Goal: Task Accomplishment & Management: Manage account settings

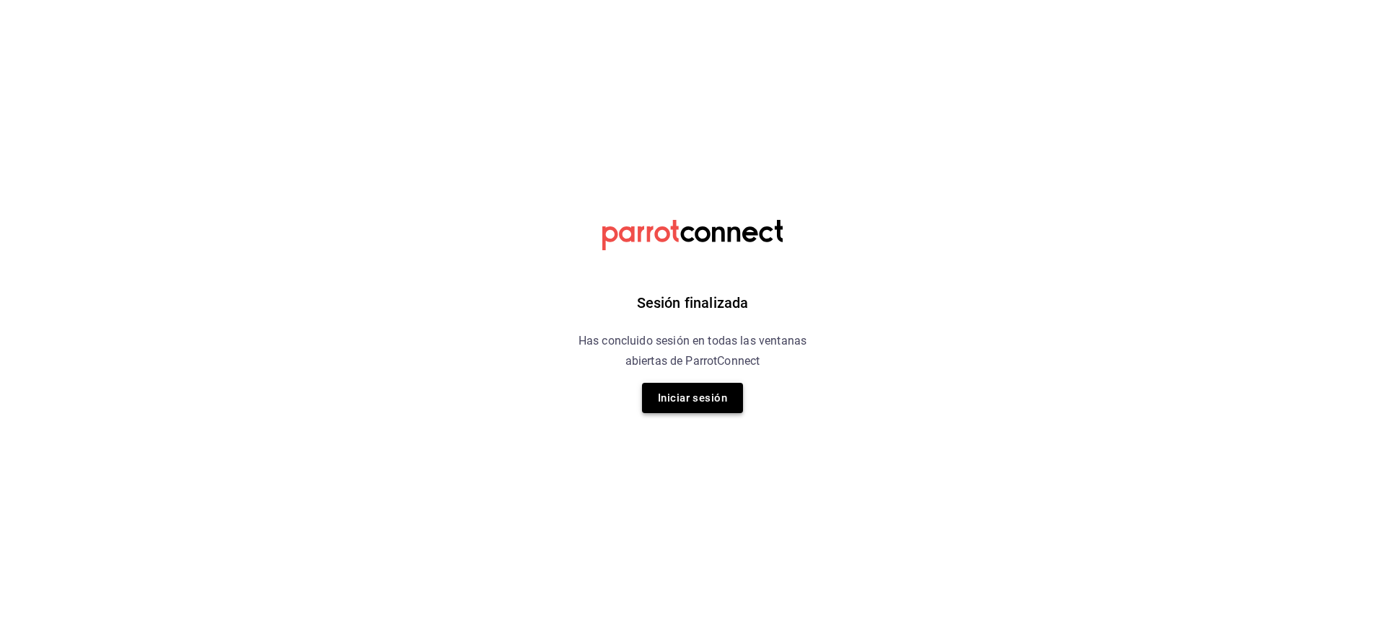
click at [678, 403] on button "Iniciar sesión" at bounding box center [692, 398] width 101 height 30
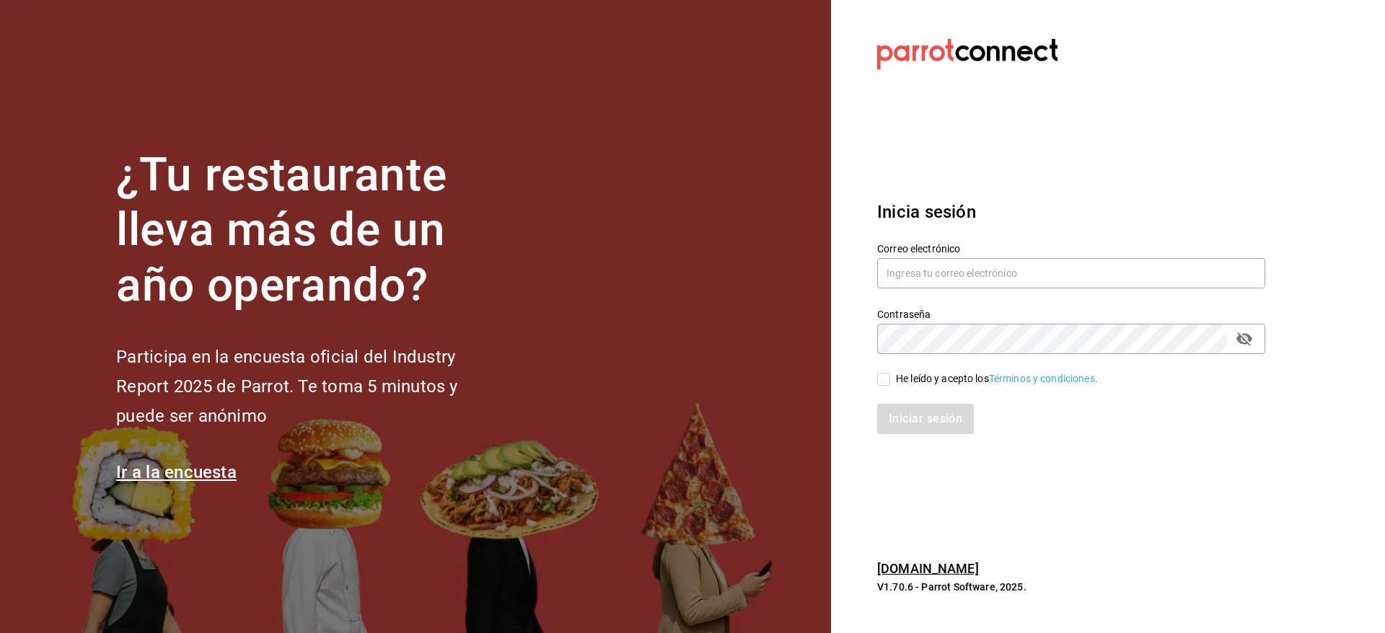
drag, startPoint x: 678, startPoint y: 403, endPoint x: 674, endPoint y: 395, distance: 9.0
click at [677, 399] on section "¿Tu restaurante lleva más de un año operando? Participa en la encuesta oficial …" at bounding box center [415, 316] width 831 height 633
type input "multiuser@pickup.com"
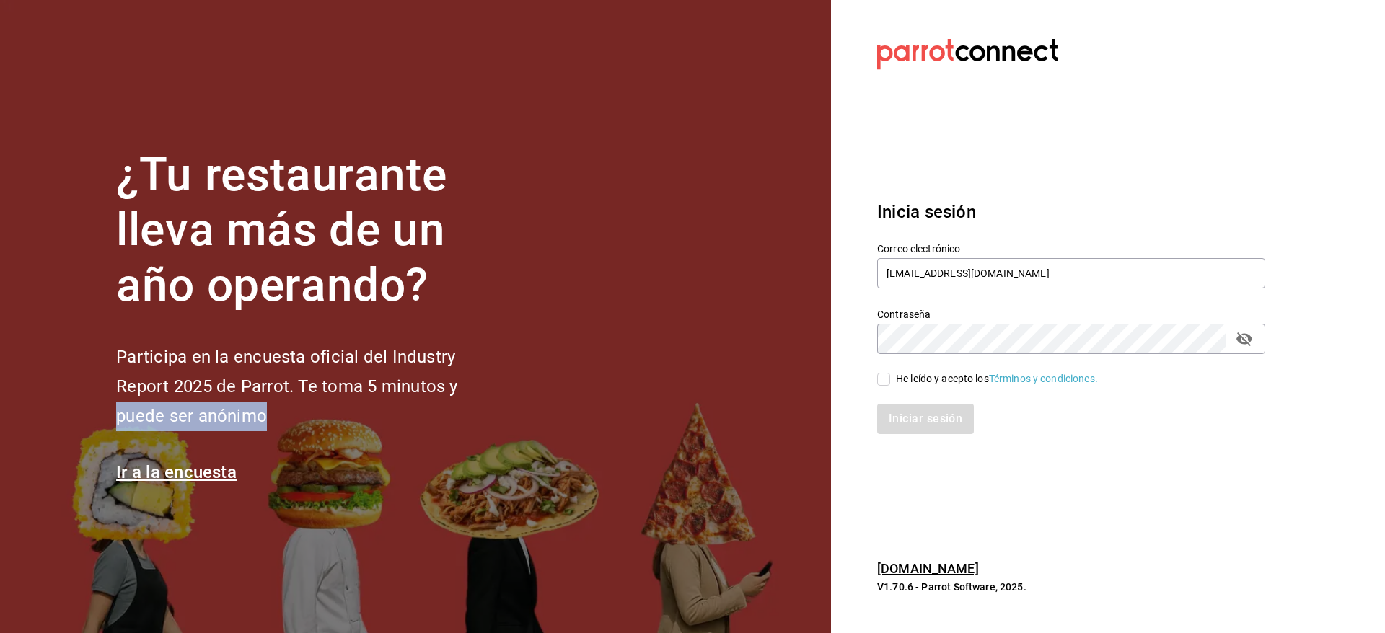
click at [887, 384] on input "He leído y acepto los Términos y condiciones." at bounding box center [883, 379] width 13 height 13
checkbox input "true"
click at [915, 418] on button "Iniciar sesión" at bounding box center [926, 419] width 98 height 30
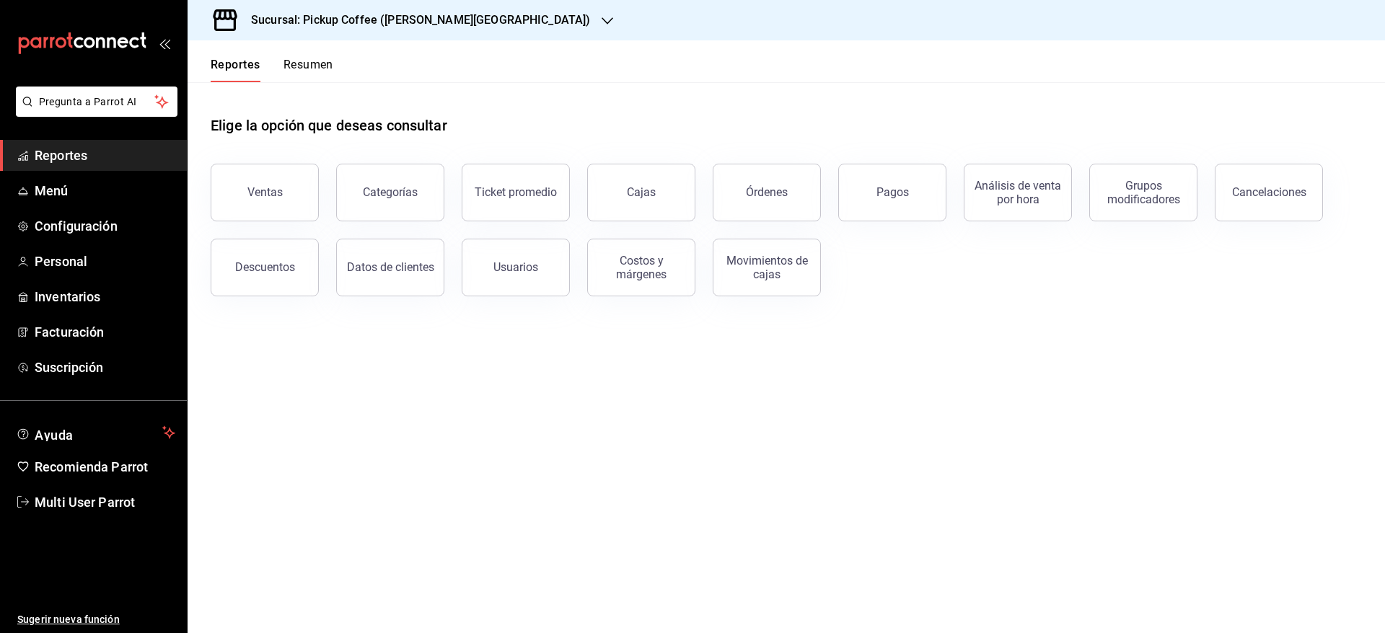
click at [280, 53] on div "Reportes Resumen" at bounding box center [261, 61] width 146 height 42
click at [289, 61] on button "Resumen" at bounding box center [309, 70] width 50 height 25
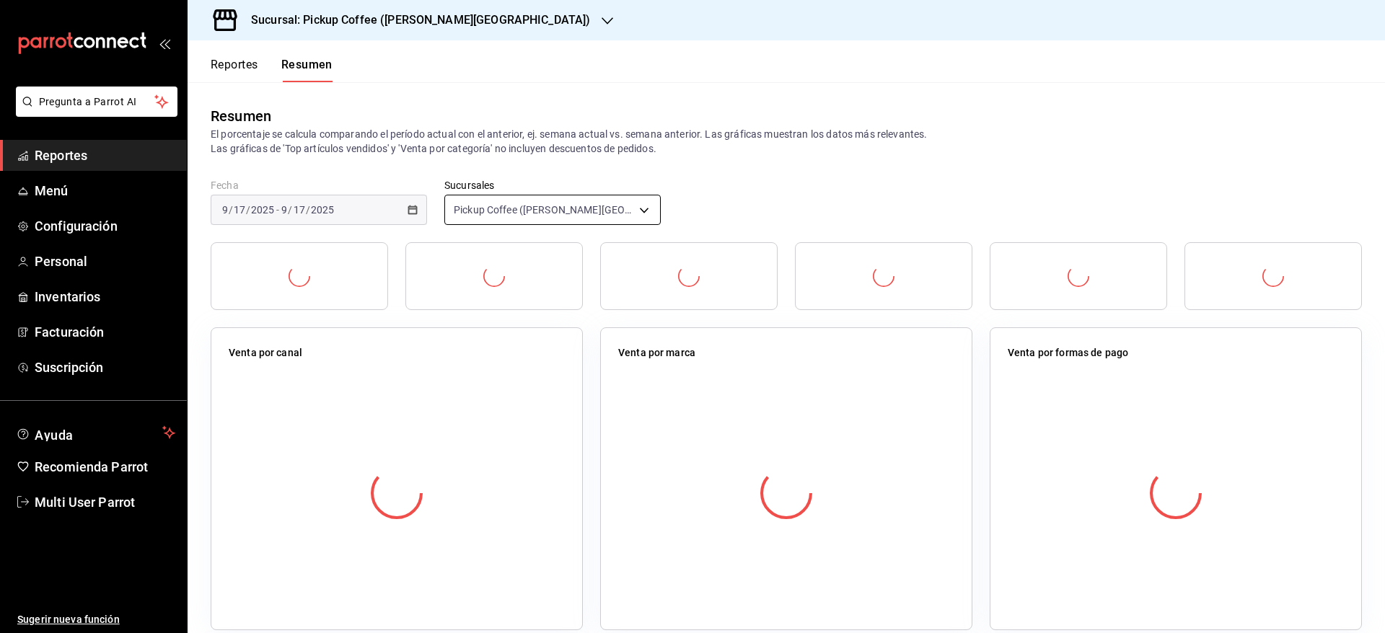
click at [597, 215] on body "Pregunta a Parrot AI Reportes Menú Configuración Personal Inventarios Facturaci…" at bounding box center [692, 316] width 1385 height 633
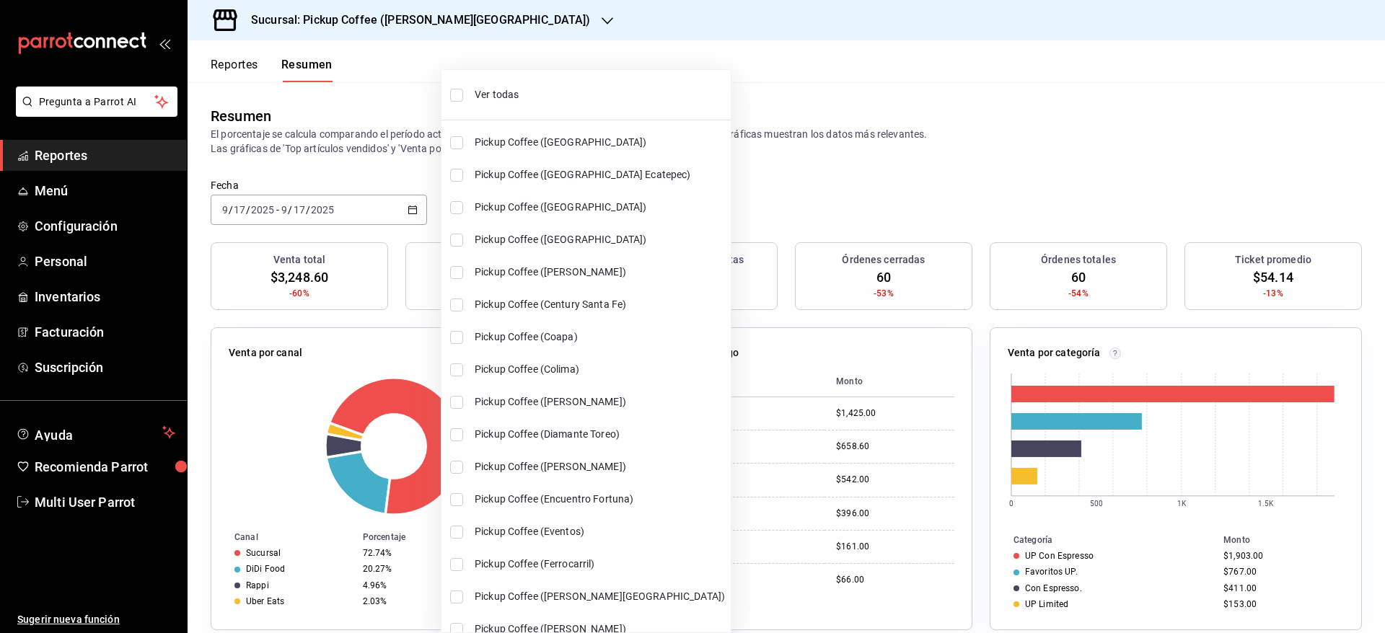
click at [455, 98] on input "checkbox" at bounding box center [456, 95] width 13 height 13
checkbox input "true"
type input "[object Object],[object Object],[object Object],[object Object],[object Object]…"
checkbox input "true"
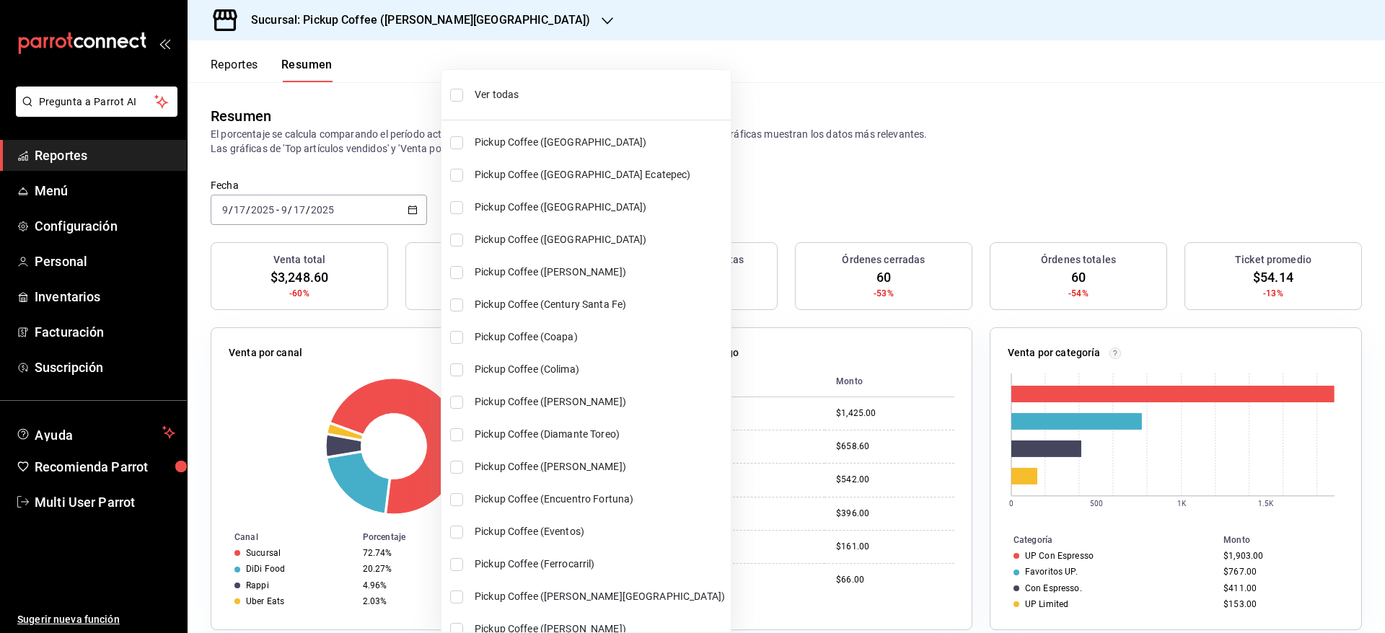
checkbox input "true"
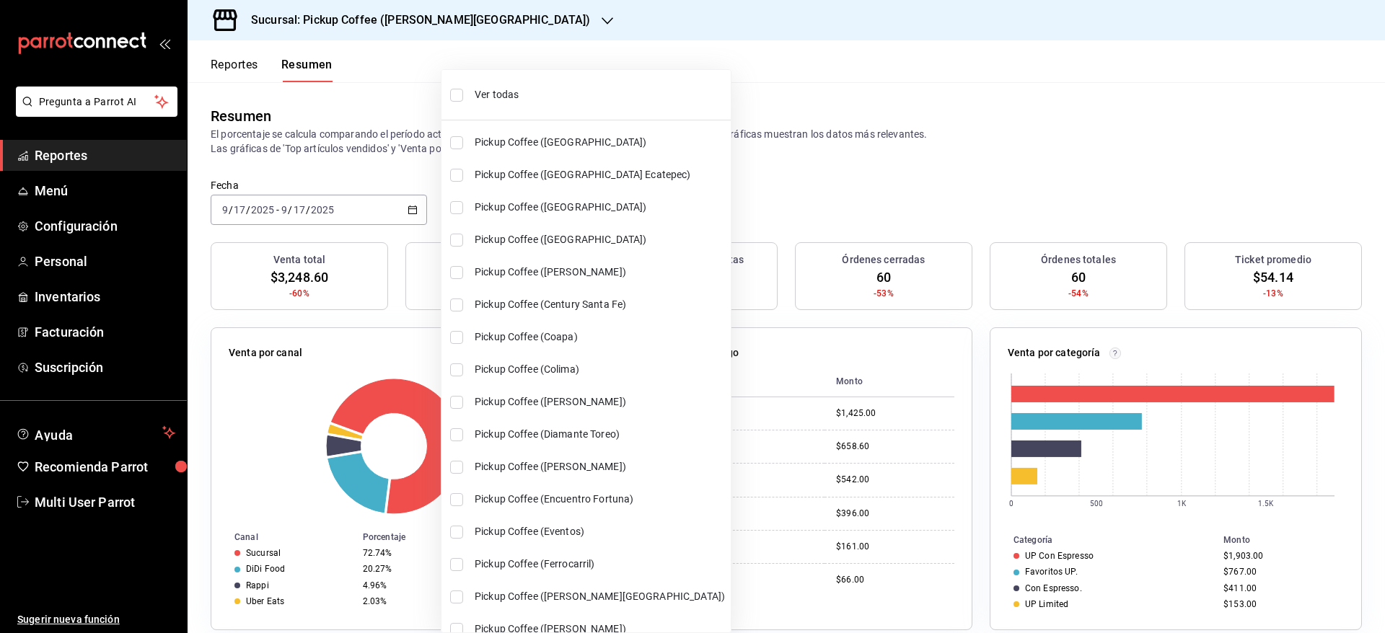
checkbox input "true"
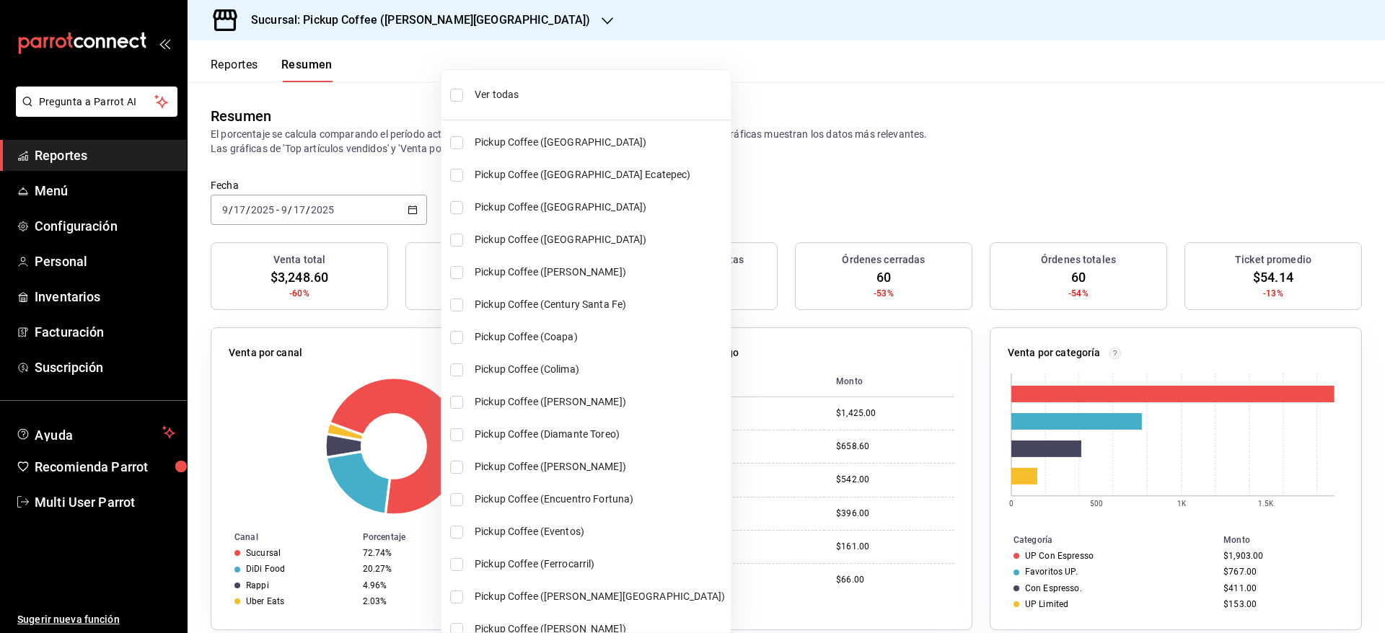
checkbox input "true"
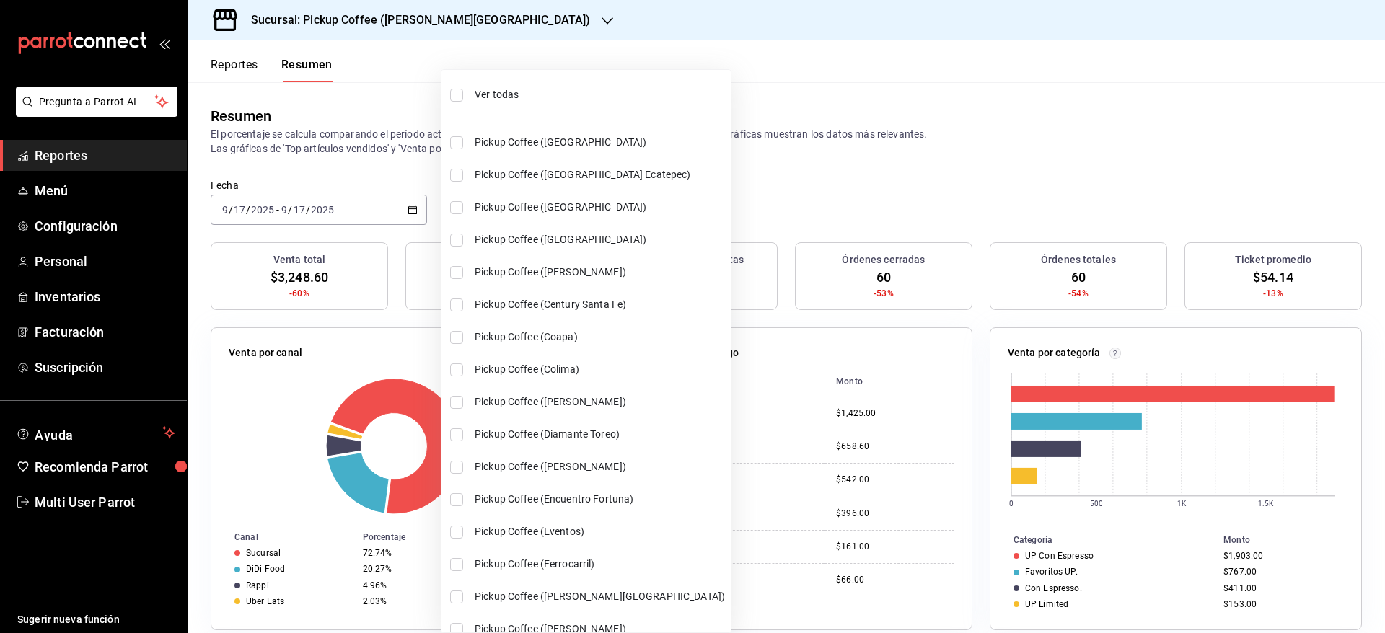
checkbox input "true"
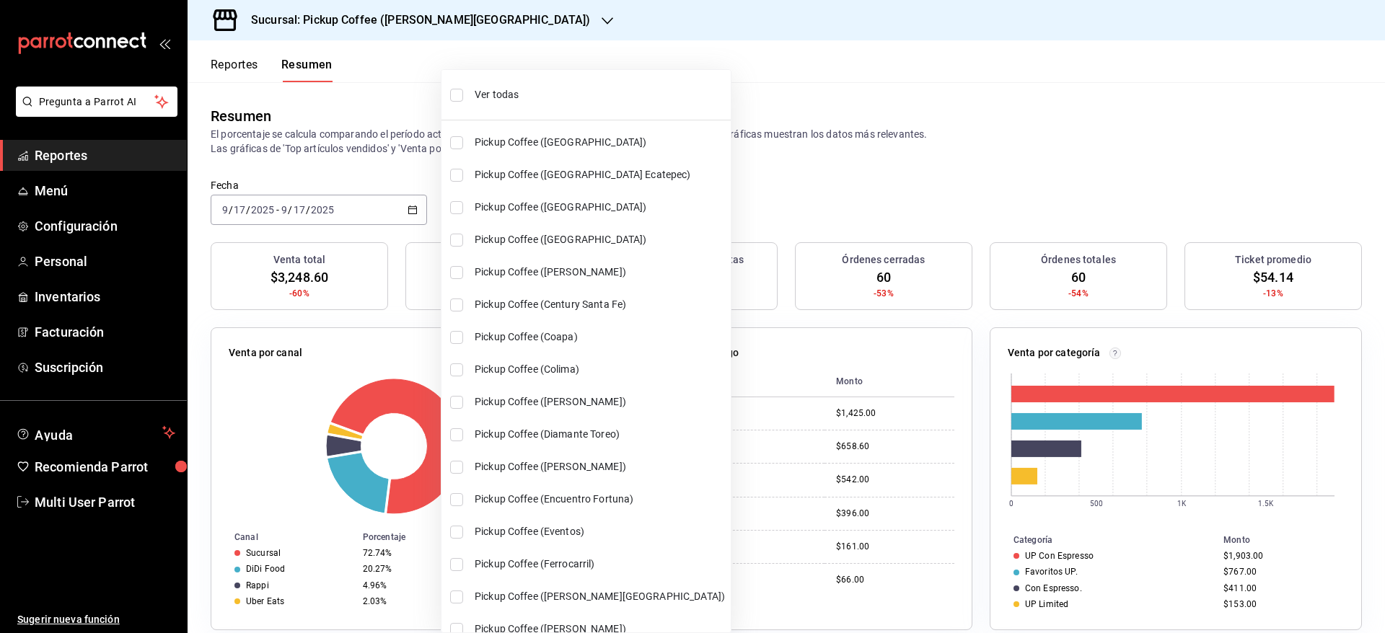
checkbox input "true"
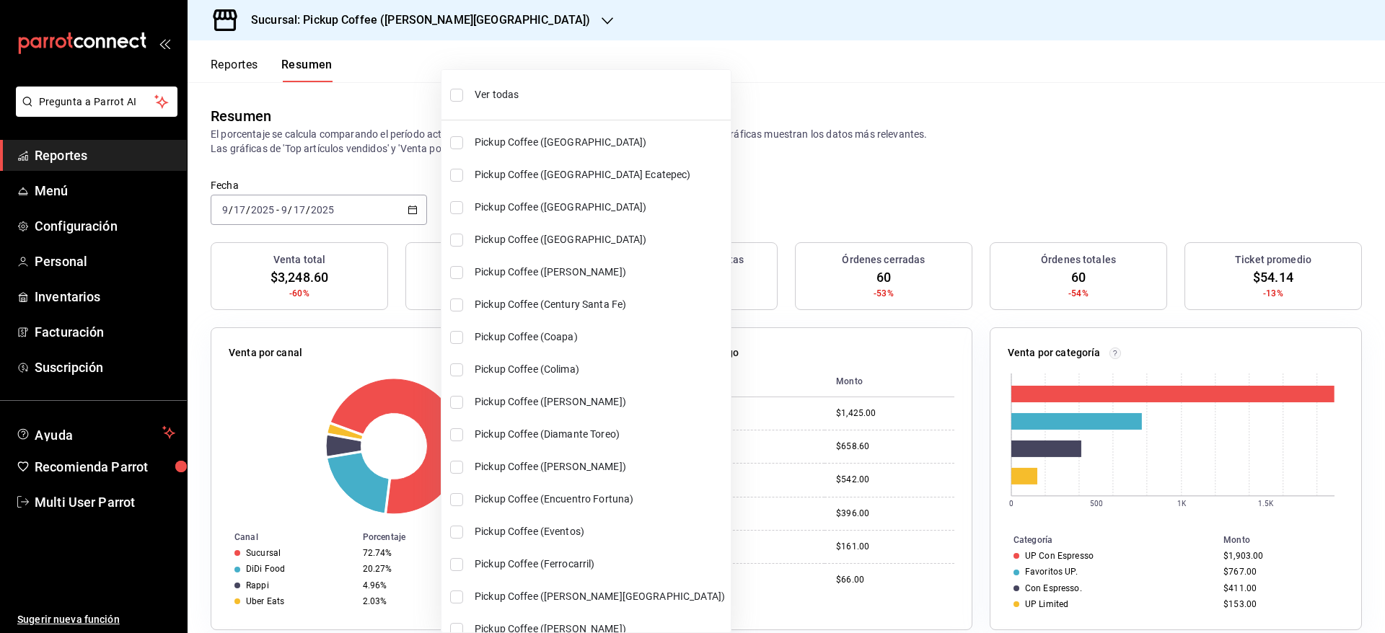
checkbox input "true"
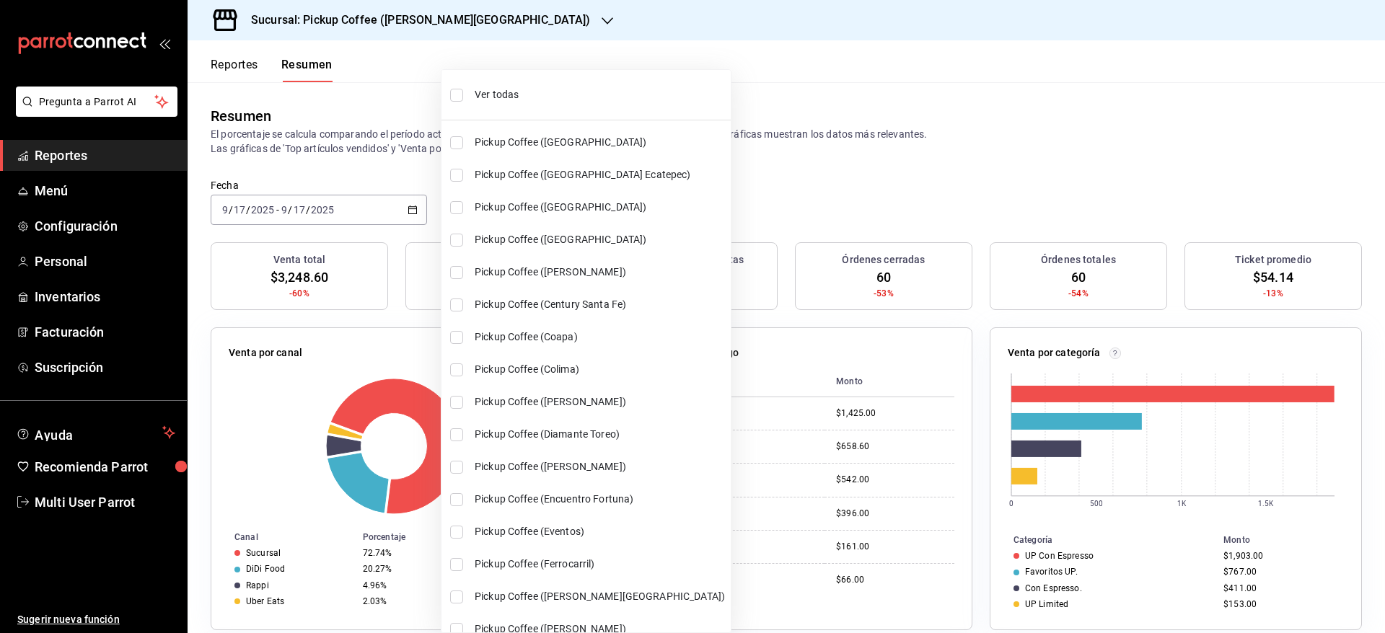
checkbox input "true"
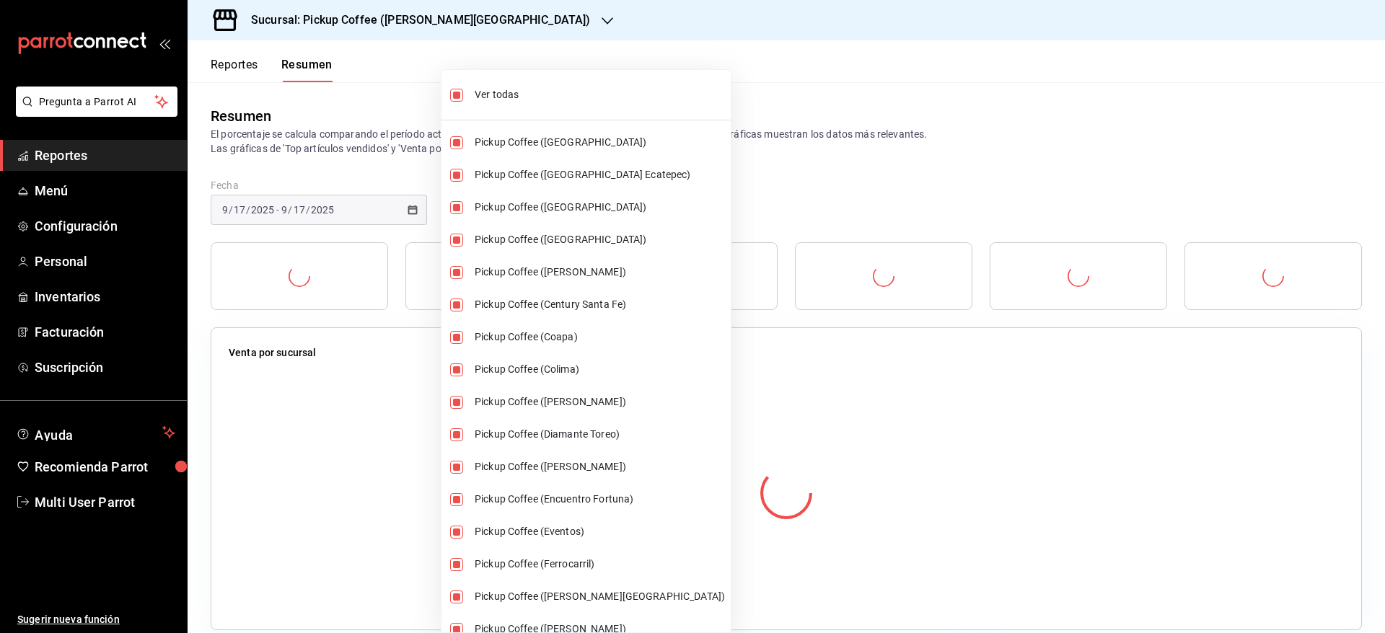
click at [736, 94] on div at bounding box center [692, 316] width 1385 height 633
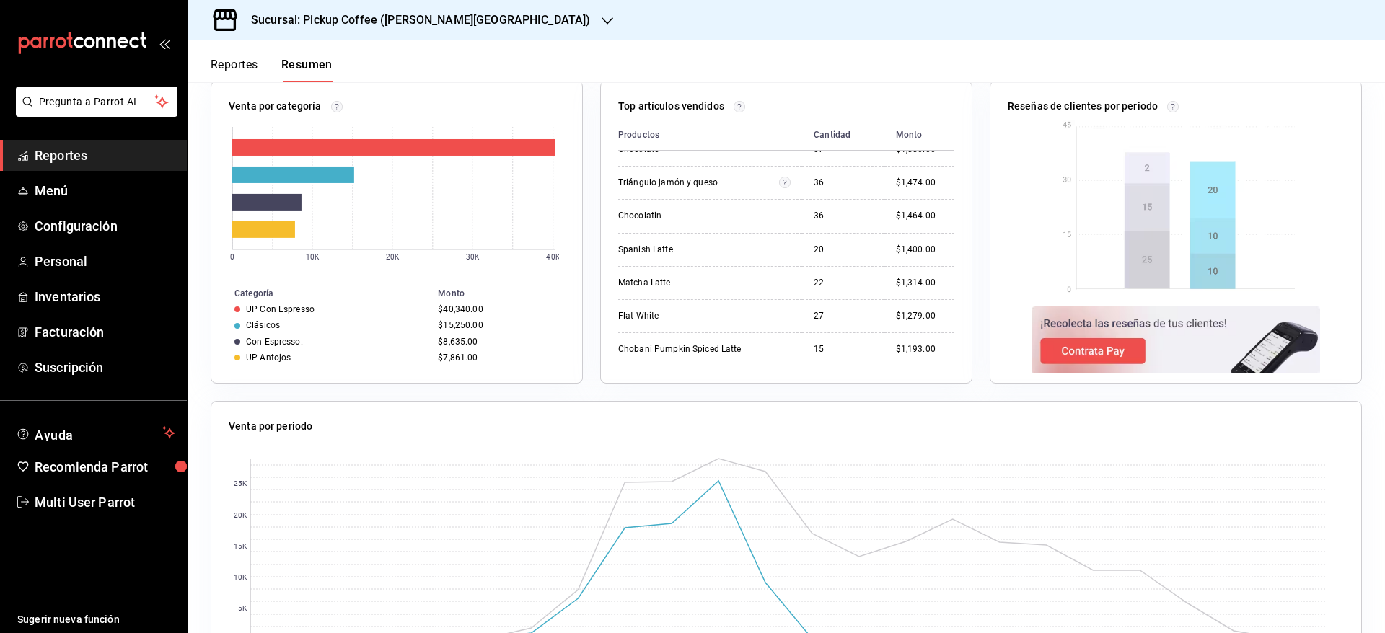
scroll to position [981, 0]
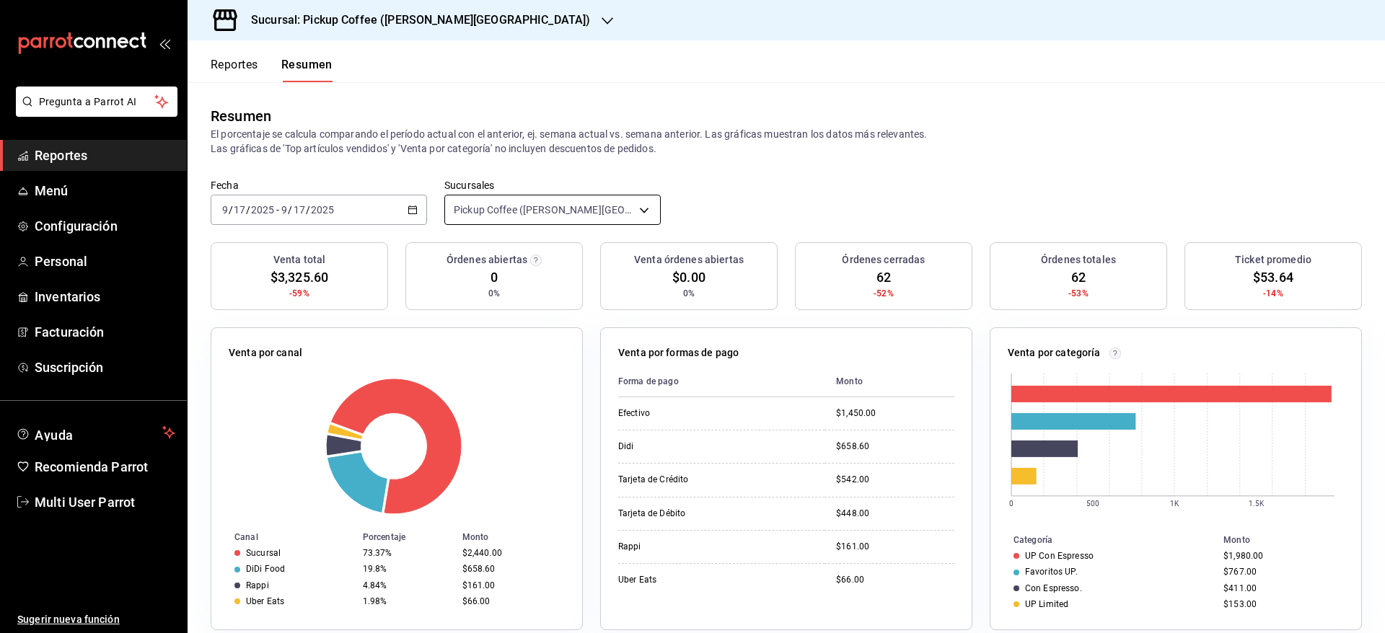
click at [561, 206] on body "Pregunta a Parrot AI Reportes Menú Configuración Personal Inventarios Facturaci…" at bounding box center [692, 316] width 1385 height 633
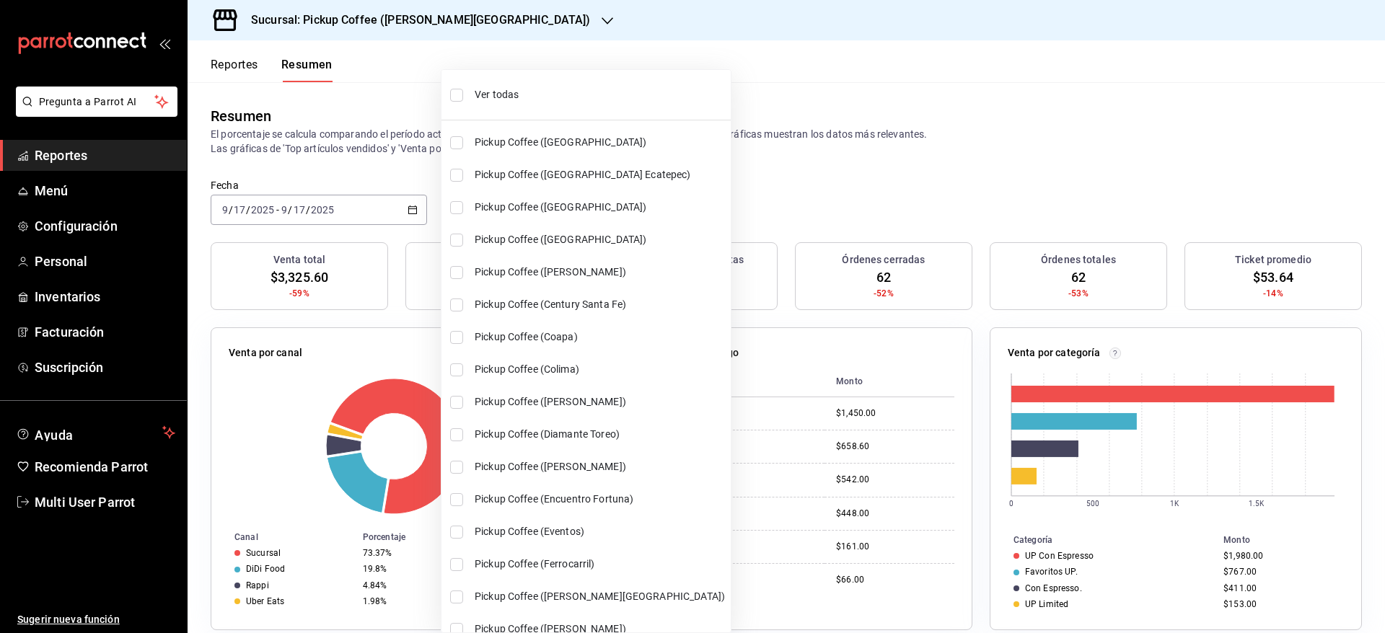
click at [480, 97] on span "Ver todas" at bounding box center [600, 94] width 250 height 15
type input "[object Object],[object Object],[object Object],[object Object],[object Object]…"
checkbox input "true"
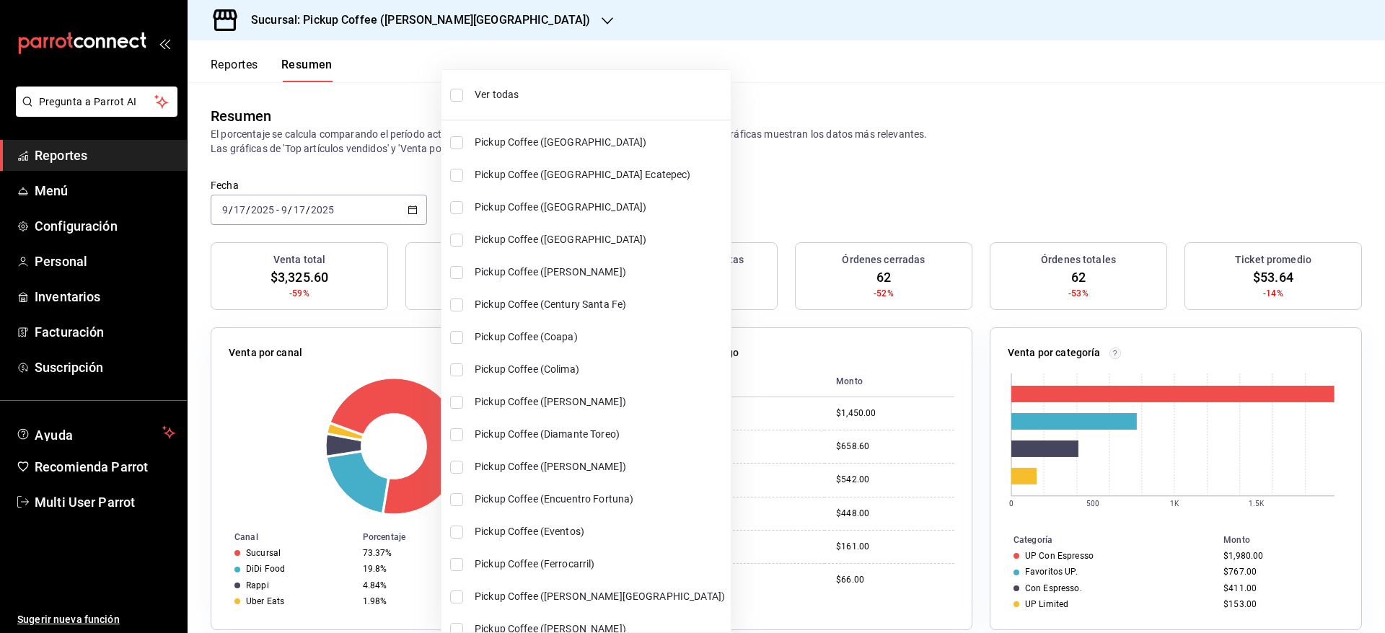
checkbox input "true"
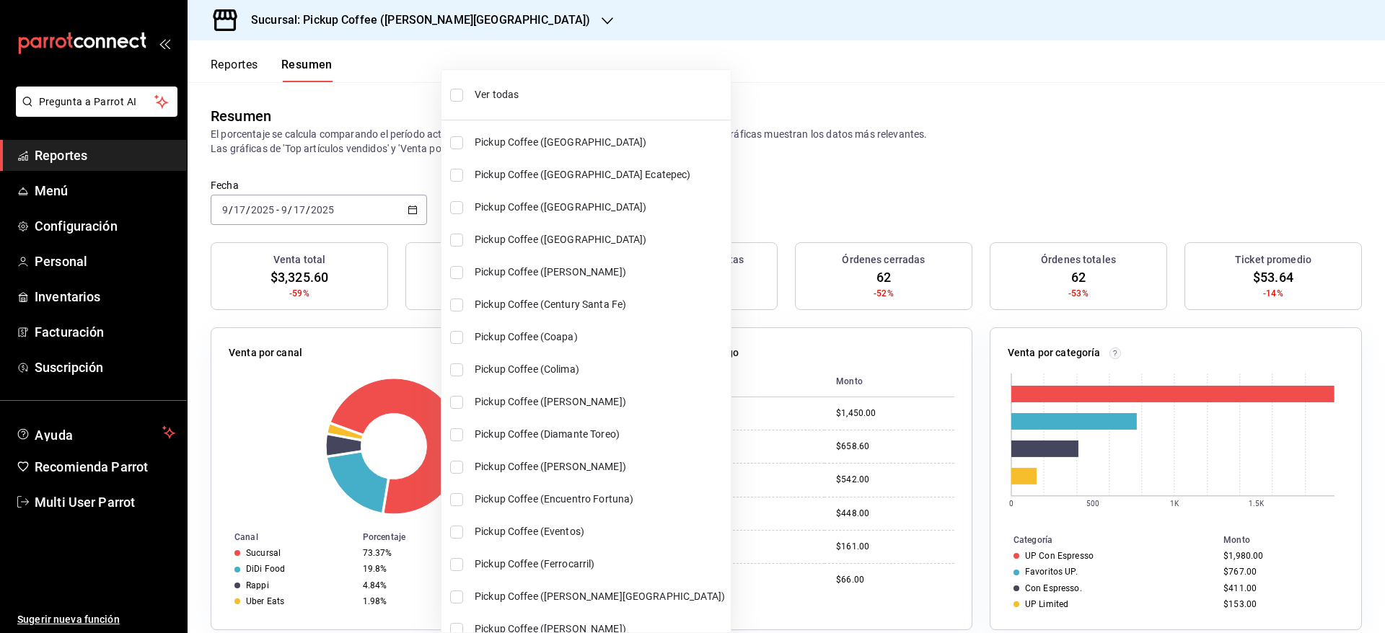
checkbox input "true"
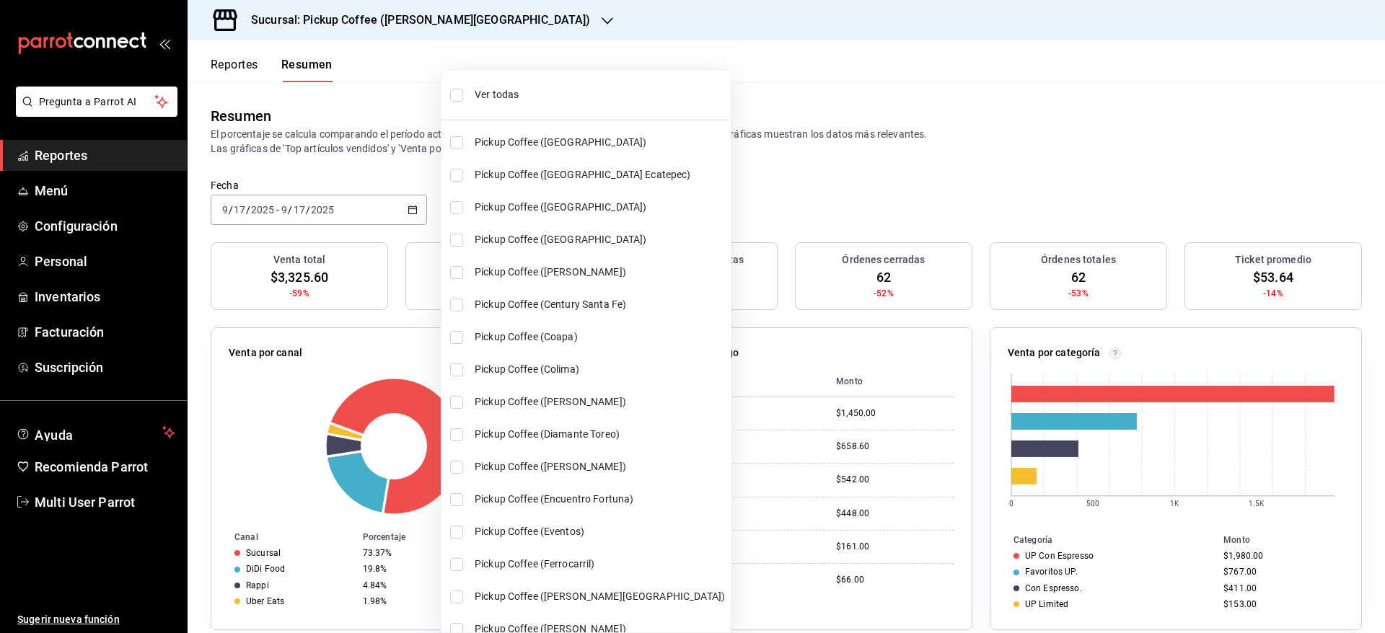
checkbox input "true"
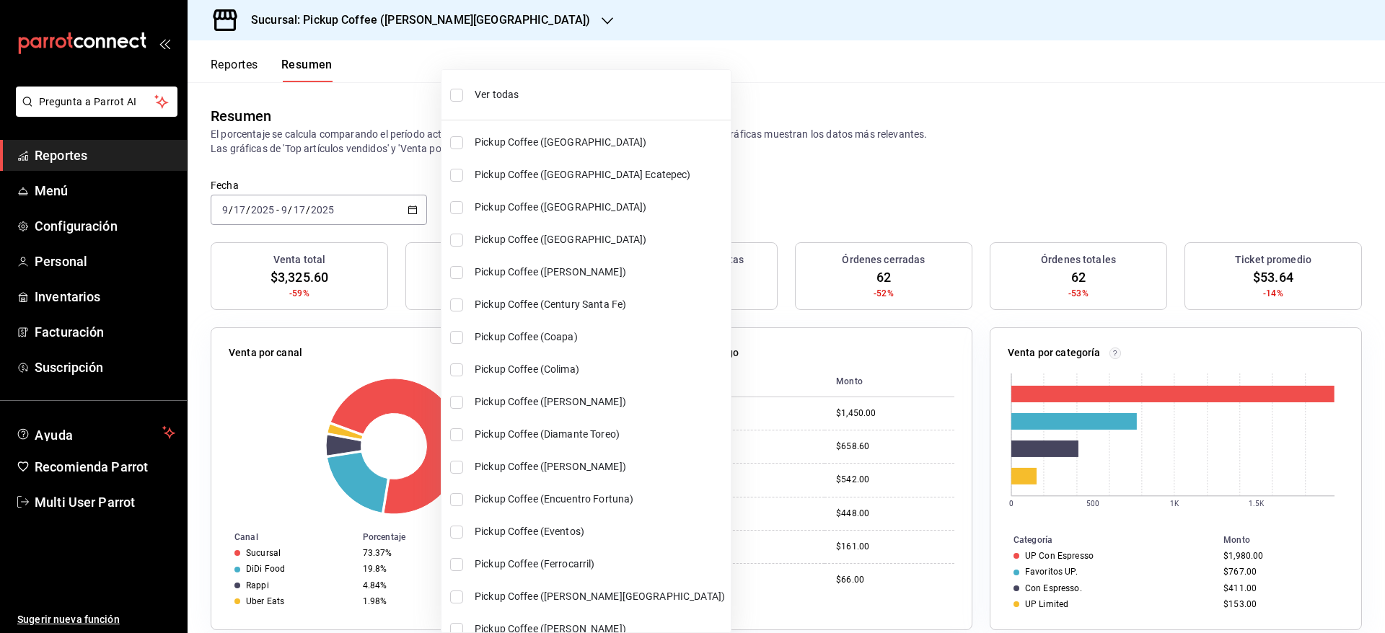
checkbox input "true"
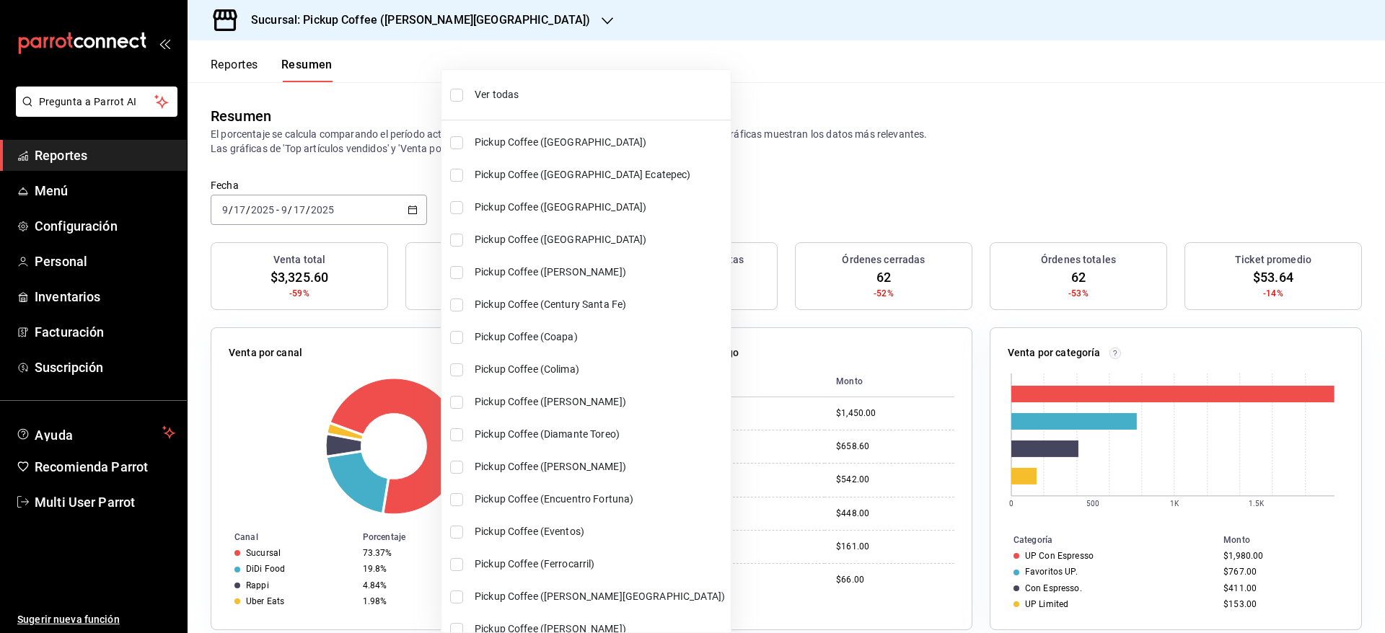
checkbox input "true"
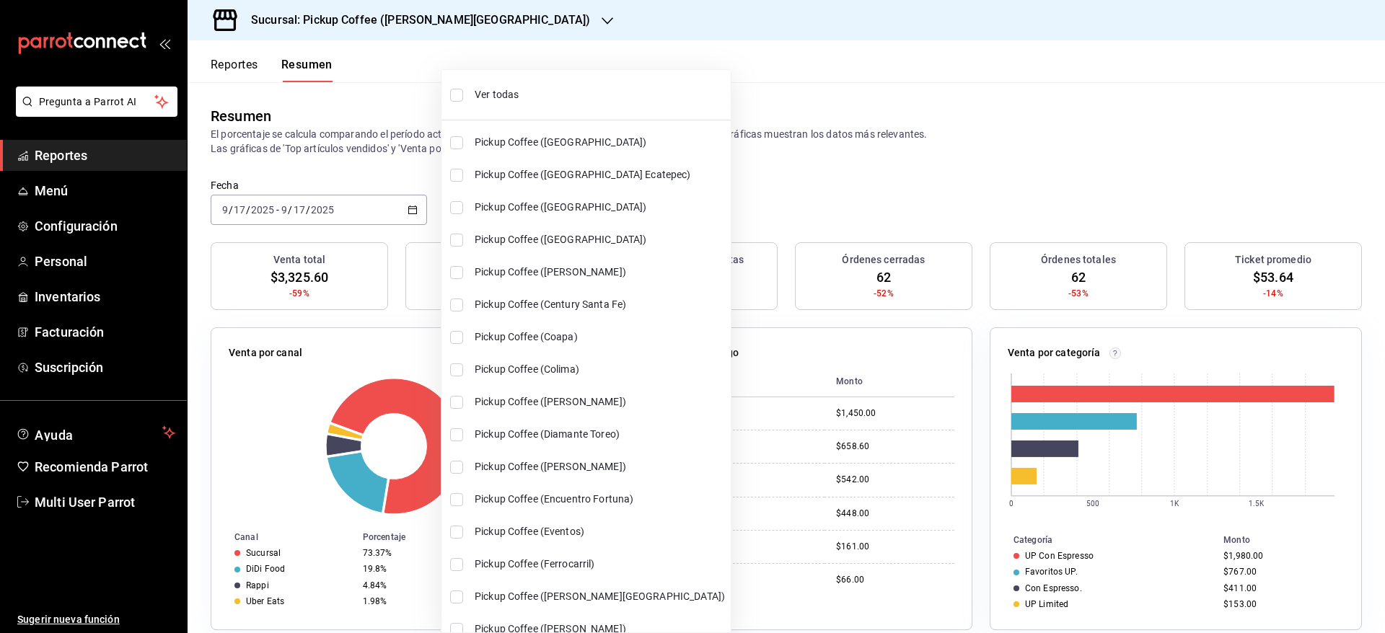
checkbox input "true"
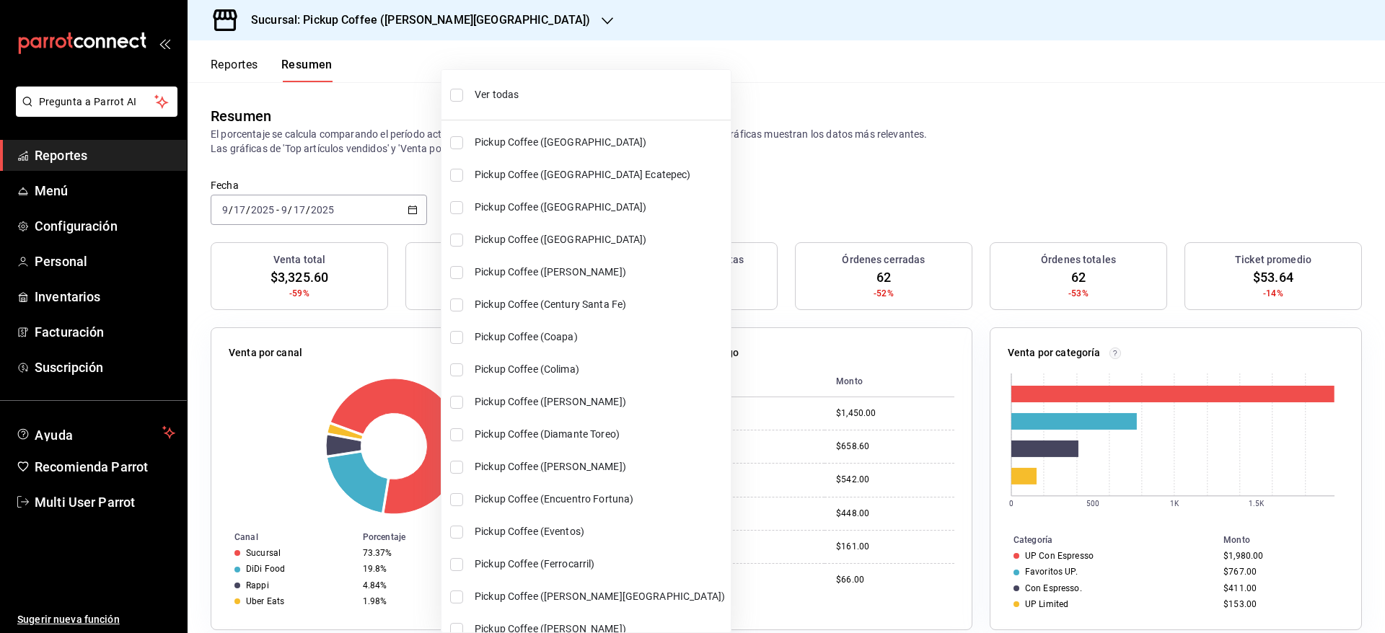
checkbox input "true"
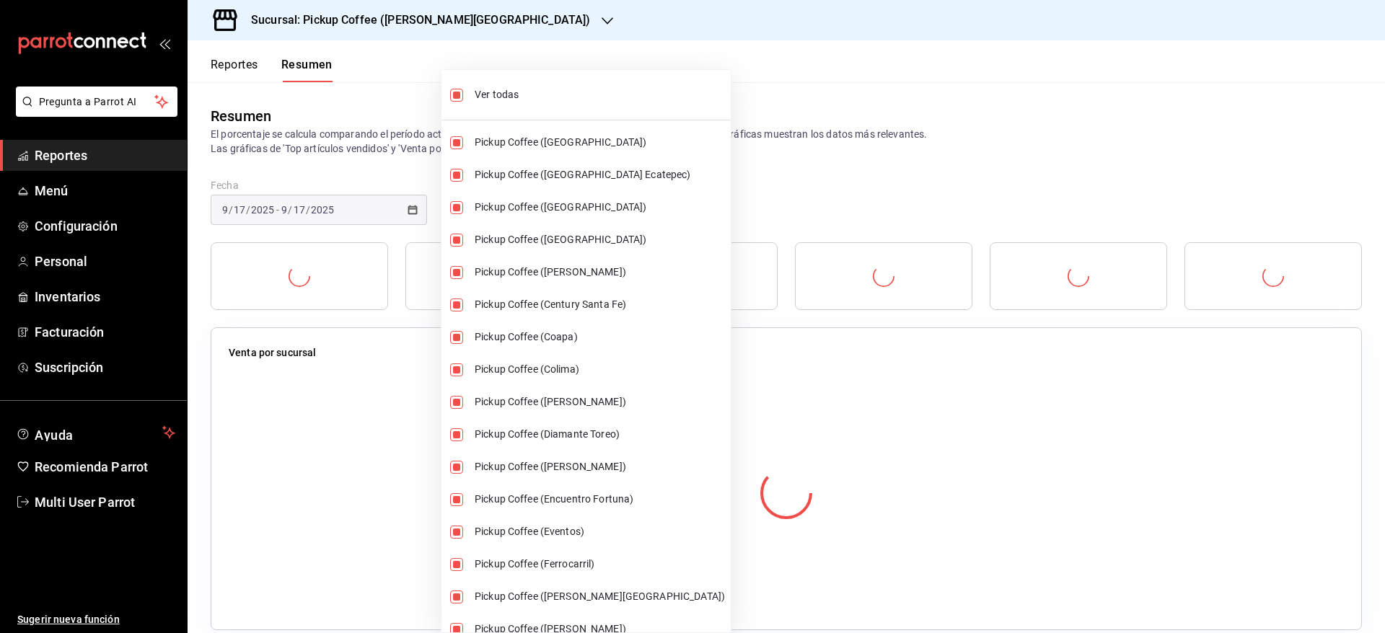
click at [1074, 124] on div at bounding box center [692, 316] width 1385 height 633
